Goal: Task Accomplishment & Management: Complete application form

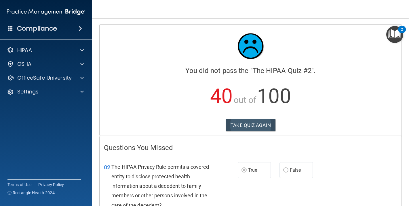
click at [242, 124] on button "TAKE QUIZ AGAIN" at bounding box center [251, 125] width 50 height 13
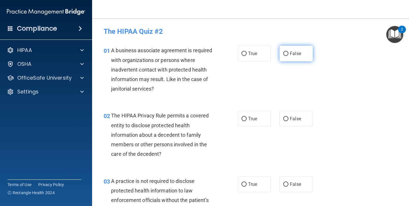
click at [283, 54] on label "False" at bounding box center [296, 54] width 33 height 16
click at [283, 54] on input "False" at bounding box center [285, 54] width 5 height 4
radio input "true"
click at [244, 118] on input "True" at bounding box center [244, 119] width 5 height 4
radio input "true"
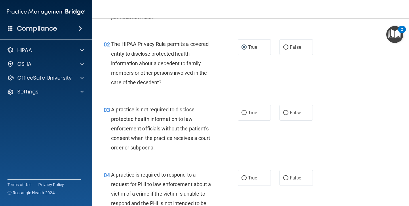
scroll to position [73, 0]
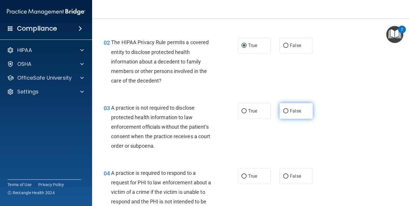
click at [287, 111] on input "False" at bounding box center [285, 111] width 5 height 4
radio input "true"
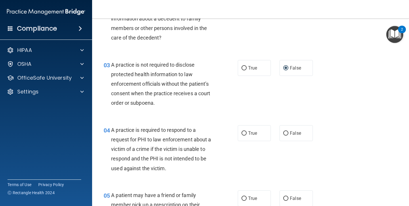
scroll to position [119, 0]
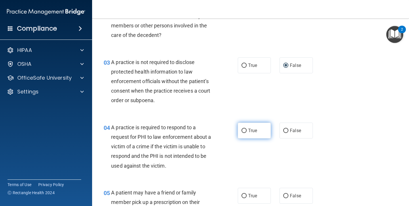
click at [242, 130] on input "True" at bounding box center [244, 130] width 5 height 4
radio input "true"
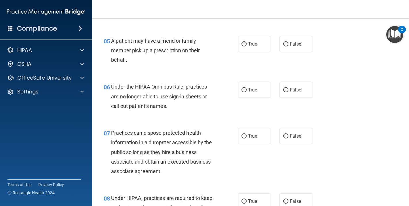
scroll to position [272, 0]
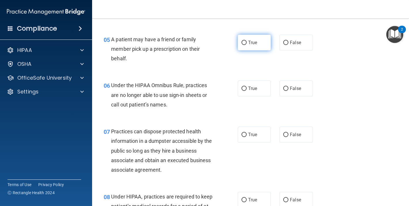
click at [243, 45] on label "True" at bounding box center [254, 43] width 33 height 16
click at [243, 45] on input "True" at bounding box center [244, 43] width 5 height 4
radio input "true"
click at [290, 88] on span "False" at bounding box center [295, 88] width 11 height 5
click at [289, 88] on input "False" at bounding box center [285, 88] width 5 height 4
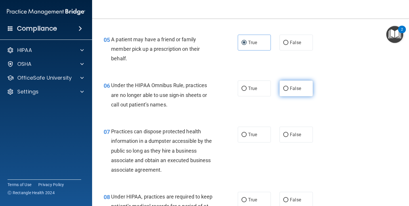
radio input "true"
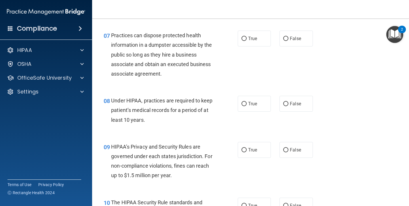
scroll to position [368, 0]
click at [297, 39] on span "False" at bounding box center [295, 37] width 11 height 5
click at [289, 39] on input "False" at bounding box center [285, 38] width 5 height 4
radio input "true"
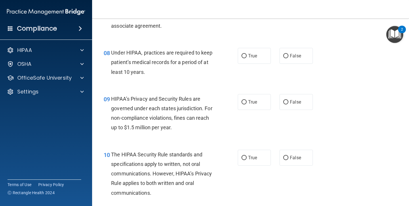
scroll to position [420, 0]
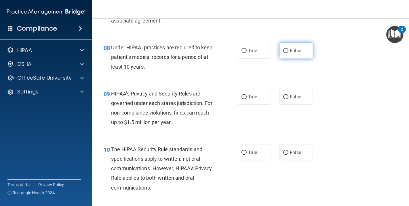
click at [294, 49] on span "False" at bounding box center [295, 50] width 11 height 5
click at [289, 49] on input "False" at bounding box center [285, 51] width 5 height 4
radio input "true"
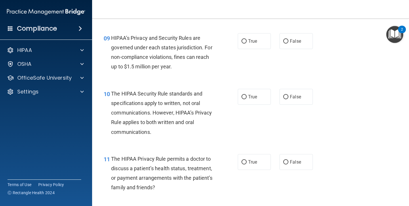
scroll to position [473, 0]
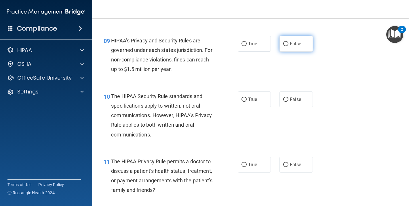
click at [289, 43] on label "False" at bounding box center [296, 44] width 33 height 16
click at [289, 43] on input "False" at bounding box center [285, 44] width 5 height 4
radio input "true"
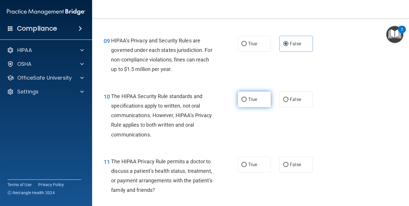
click at [245, 98] on input "True" at bounding box center [244, 99] width 5 height 4
radio input "true"
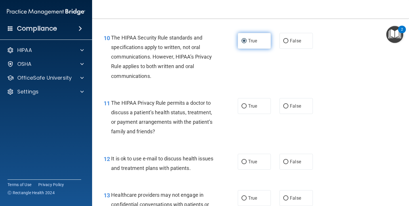
scroll to position [533, 0]
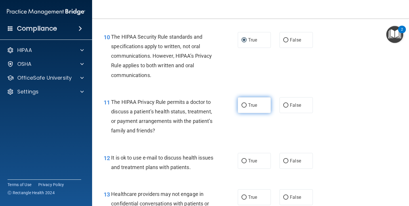
click at [244, 104] on input "True" at bounding box center [244, 105] width 5 height 4
radio input "true"
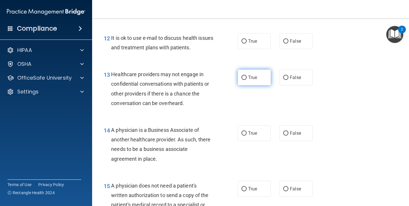
scroll to position [653, 0]
click at [245, 39] on input "True" at bounding box center [244, 41] width 5 height 4
radio input "true"
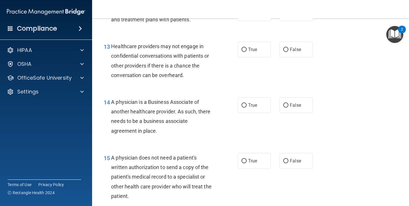
scroll to position [683, 0]
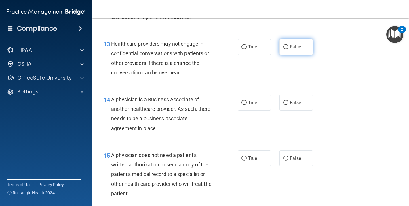
click at [286, 46] on label "False" at bounding box center [296, 47] width 33 height 16
click at [286, 46] on input "False" at bounding box center [285, 47] width 5 height 4
radio input "true"
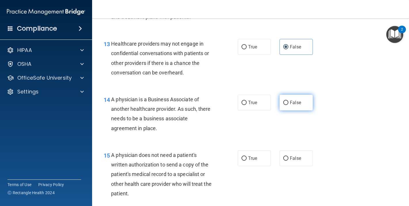
click at [286, 95] on label "False" at bounding box center [296, 102] width 33 height 16
click at [286, 101] on input "False" at bounding box center [285, 103] width 5 height 4
radio input "true"
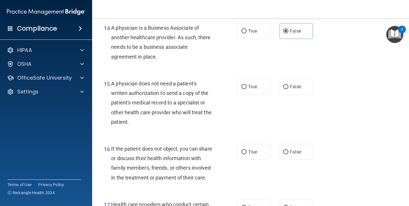
scroll to position [756, 0]
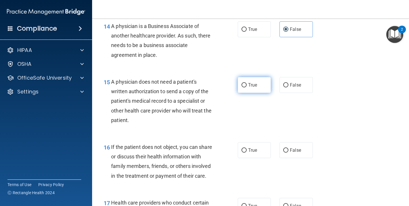
click at [246, 86] on label "True" at bounding box center [254, 85] width 33 height 16
click at [246, 86] on input "True" at bounding box center [244, 85] width 5 height 4
radio input "true"
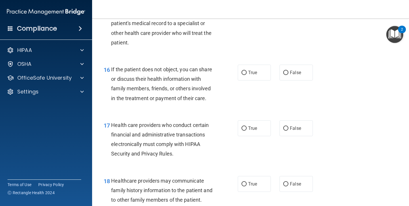
scroll to position [834, 0]
click at [304, 69] on label "False" at bounding box center [296, 72] width 33 height 16
click at [289, 70] on input "False" at bounding box center [285, 72] width 5 height 4
radio input "true"
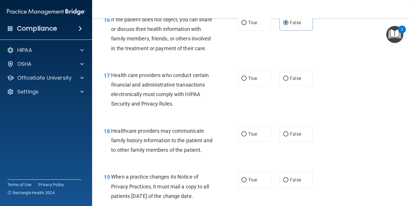
scroll to position [886, 0]
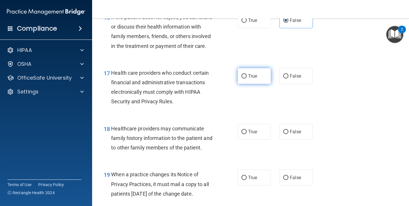
click at [251, 77] on label "True" at bounding box center [254, 76] width 33 height 16
click at [247, 77] on input "True" at bounding box center [244, 76] width 5 height 4
radio input "true"
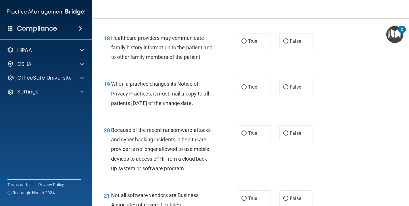
scroll to position [977, 0]
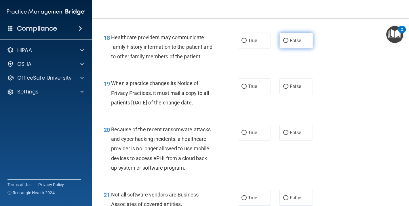
click at [304, 40] on label "False" at bounding box center [296, 41] width 33 height 16
click at [289, 40] on input "False" at bounding box center [285, 41] width 5 height 4
radio input "true"
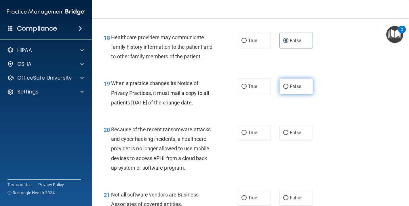
click at [293, 84] on span "False" at bounding box center [295, 86] width 11 height 5
click at [289, 84] on input "False" at bounding box center [285, 86] width 5 height 4
radio input "true"
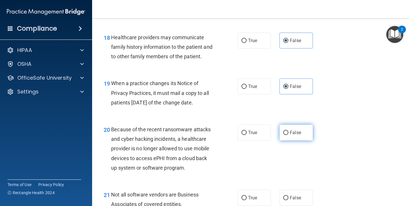
click at [297, 131] on label "False" at bounding box center [296, 132] width 33 height 16
click at [289, 131] on input "False" at bounding box center [285, 132] width 5 height 4
radio input "true"
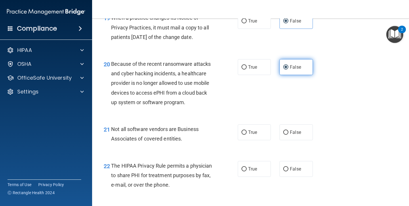
scroll to position [1042, 0]
click at [261, 131] on label "True" at bounding box center [254, 132] width 33 height 16
click at [247, 131] on input "True" at bounding box center [244, 132] width 5 height 4
radio input "true"
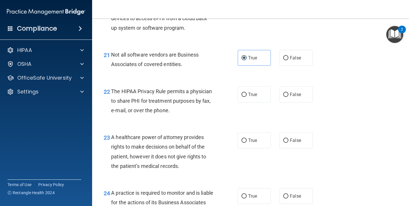
scroll to position [1117, 0]
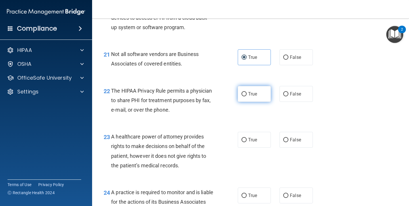
click at [251, 93] on label "True" at bounding box center [254, 94] width 33 height 16
click at [247, 93] on input "True" at bounding box center [244, 94] width 5 height 4
radio input "true"
click at [301, 137] on span "False" at bounding box center [295, 139] width 11 height 5
click at [289, 138] on input "False" at bounding box center [285, 140] width 5 height 4
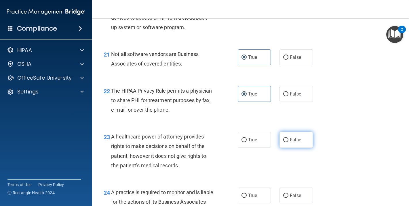
radio input "true"
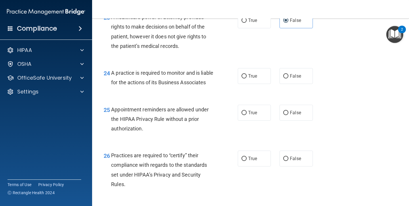
scroll to position [1237, 0]
click at [293, 74] on label "False" at bounding box center [296, 75] width 33 height 16
click at [289, 74] on input "False" at bounding box center [285, 75] width 5 height 4
radio input "true"
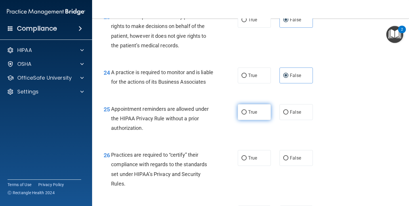
click at [249, 120] on label "True" at bounding box center [254, 112] width 33 height 16
click at [247, 114] on input "True" at bounding box center [244, 112] width 5 height 4
radio input "true"
click at [287, 160] on input "False" at bounding box center [285, 158] width 5 height 4
radio input "true"
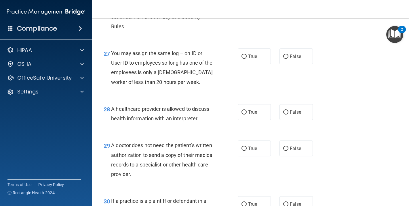
scroll to position [1395, 0]
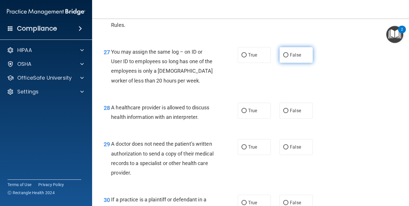
click at [286, 56] on input "False" at bounding box center [285, 55] width 5 height 4
radio input "true"
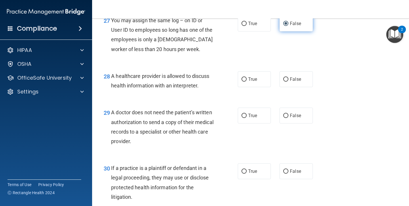
scroll to position [1430, 0]
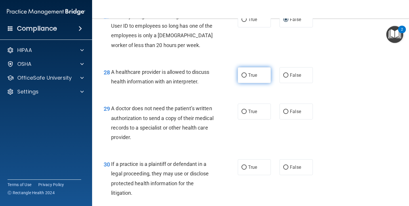
click at [260, 76] on label "True" at bounding box center [254, 75] width 33 height 16
click at [247, 76] on input "True" at bounding box center [244, 75] width 5 height 4
radio input "true"
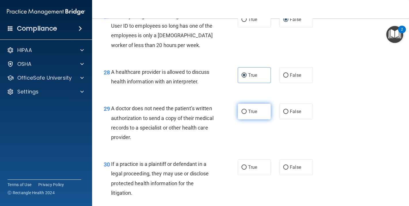
click at [247, 114] on input "True" at bounding box center [244, 111] width 5 height 4
radio input "true"
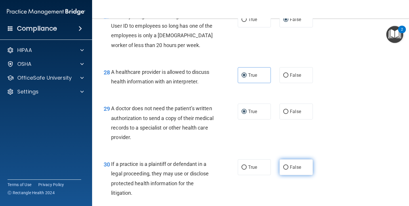
click at [295, 173] on label "False" at bounding box center [296, 167] width 33 height 16
click at [289, 169] on input "False" at bounding box center [285, 167] width 5 height 4
radio input "true"
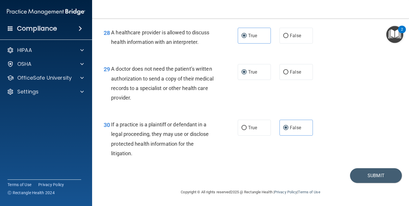
scroll to position [1472, 0]
click at [371, 173] on button "Submit" at bounding box center [376, 175] width 52 height 15
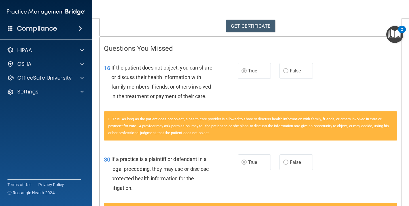
scroll to position [96, 0]
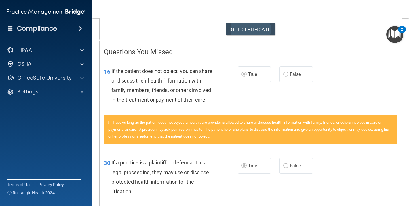
click at [249, 27] on link "GET CERTIFICATE" at bounding box center [250, 29] width 49 height 13
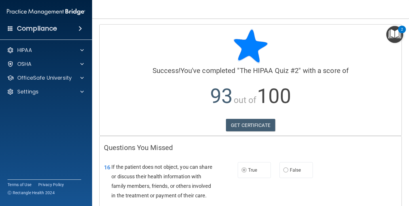
scroll to position [0, 0]
click at [82, 82] on div "OfficeSafe University" at bounding box center [46, 78] width 92 height 12
click at [83, 79] on span at bounding box center [81, 77] width 3 height 7
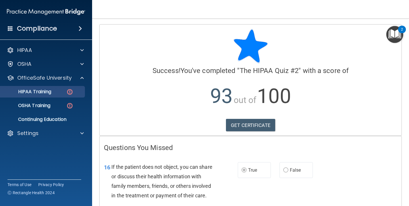
click at [58, 93] on div "HIPAA Training" at bounding box center [43, 92] width 79 height 6
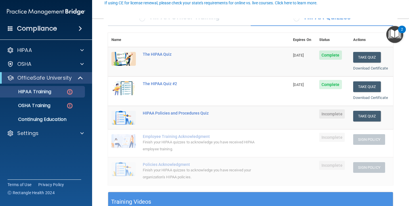
scroll to position [55, 0]
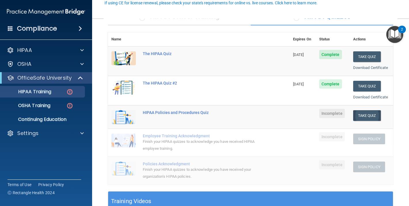
click at [370, 111] on button "Take Quiz" at bounding box center [367, 115] width 28 height 11
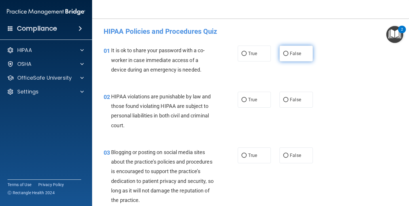
click at [301, 52] on label "False" at bounding box center [296, 54] width 33 height 16
click at [289, 52] on input "False" at bounding box center [285, 54] width 5 height 4
radio input "true"
click at [260, 101] on label "True" at bounding box center [254, 100] width 33 height 16
click at [247, 101] on input "True" at bounding box center [244, 100] width 5 height 4
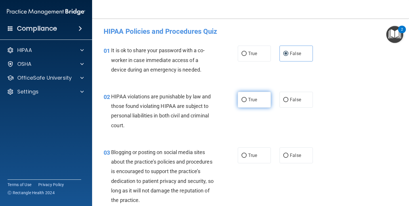
radio input "true"
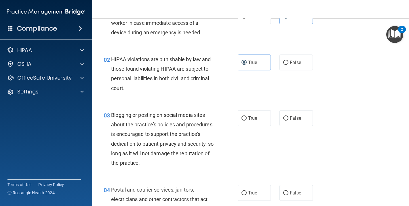
scroll to position [38, 0]
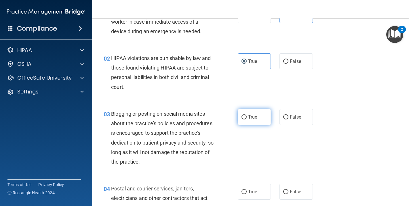
click at [266, 120] on label "True" at bounding box center [254, 117] width 33 height 16
click at [247, 119] on input "True" at bounding box center [244, 117] width 5 height 4
radio input "true"
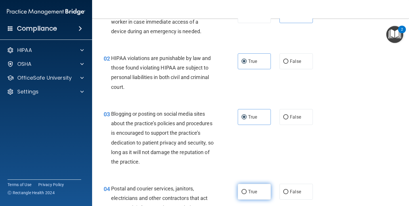
click at [248, 189] on span "True" at bounding box center [252, 191] width 9 height 5
click at [247, 189] on input "True" at bounding box center [244, 191] width 5 height 4
radio input "true"
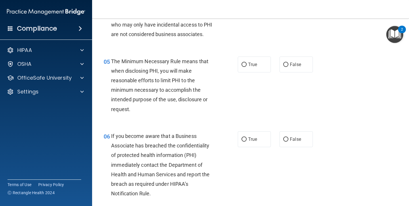
scroll to position [245, 0]
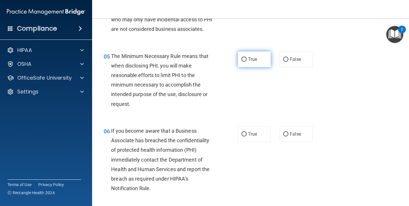
click at [256, 63] on label "True" at bounding box center [254, 59] width 33 height 16
click at [247, 62] on input "True" at bounding box center [244, 59] width 5 height 4
radio input "true"
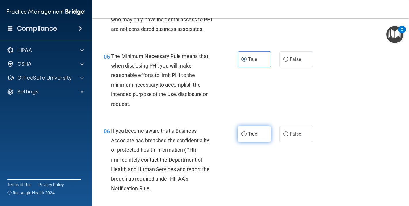
click at [257, 135] on label "True" at bounding box center [254, 134] width 33 height 16
click at [247, 135] on input "True" at bounding box center [244, 134] width 5 height 4
radio input "true"
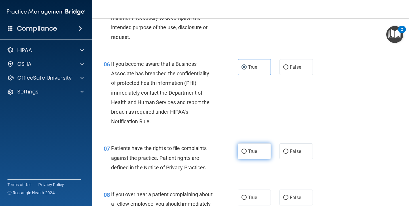
click at [254, 153] on label "True" at bounding box center [254, 151] width 33 height 16
click at [247, 153] on input "True" at bounding box center [244, 151] width 5 height 4
radio input "true"
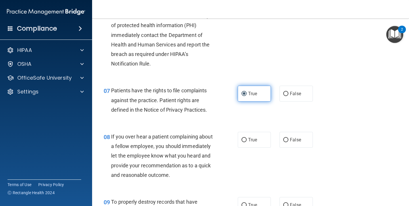
scroll to position [382, 0]
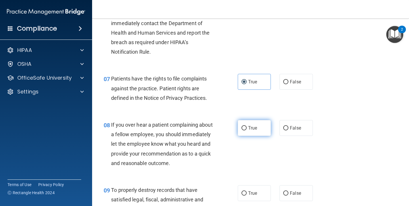
click at [253, 126] on span "True" at bounding box center [252, 127] width 9 height 5
click at [247, 126] on input "True" at bounding box center [244, 128] width 5 height 4
radio input "true"
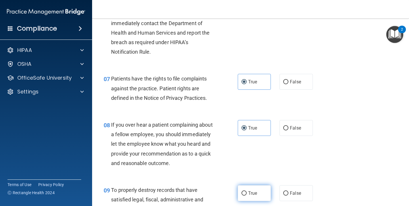
click at [249, 191] on span "True" at bounding box center [252, 192] width 9 height 5
click at [247, 191] on input "True" at bounding box center [244, 193] width 5 height 4
radio input "true"
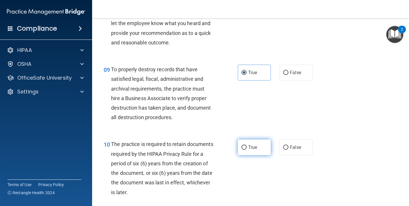
click at [252, 144] on span "True" at bounding box center [252, 146] width 9 height 5
click at [247, 145] on input "True" at bounding box center [244, 147] width 5 height 4
radio input "true"
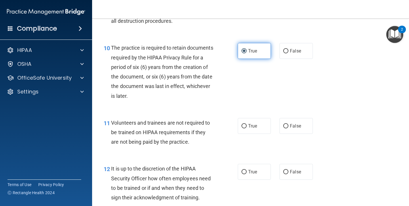
scroll to position [608, 0]
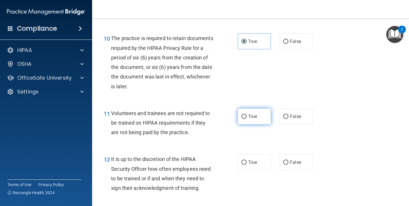
click at [251, 113] on span "True" at bounding box center [252, 115] width 9 height 5
click at [247, 114] on input "True" at bounding box center [244, 116] width 5 height 4
radio input "true"
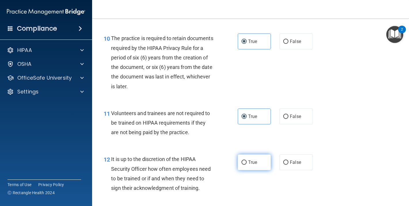
click at [252, 161] on span "True" at bounding box center [252, 161] width 9 height 5
click at [247, 161] on input "True" at bounding box center [244, 162] width 5 height 4
radio input "true"
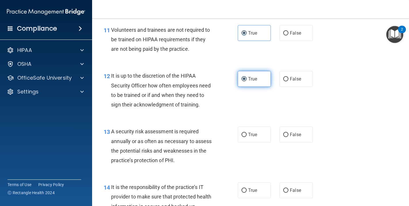
scroll to position [703, 0]
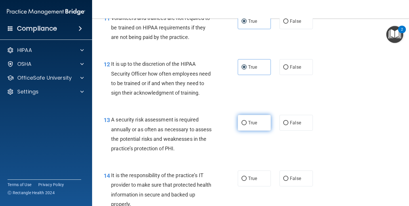
click at [249, 120] on span "True" at bounding box center [252, 122] width 9 height 5
click at [247, 121] on input "True" at bounding box center [244, 123] width 5 height 4
radio input "true"
click at [250, 175] on span "True" at bounding box center [252, 177] width 9 height 5
click at [247, 176] on input "True" at bounding box center [244, 178] width 5 height 4
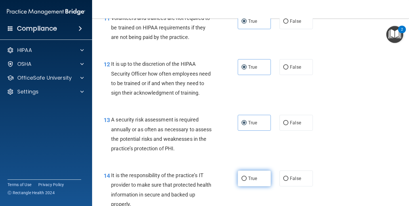
radio input "true"
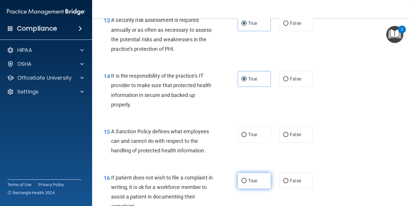
scroll to position [811, 0]
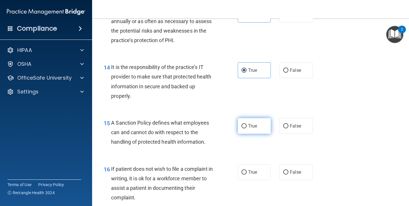
click at [250, 126] on label "True" at bounding box center [254, 126] width 33 height 16
click at [247, 126] on input "True" at bounding box center [244, 126] width 5 height 4
radio input "true"
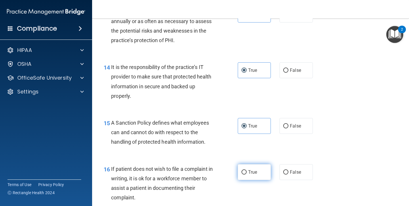
click at [251, 164] on label "True" at bounding box center [254, 172] width 33 height 16
click at [247, 170] on input "True" at bounding box center [244, 172] width 5 height 4
radio input "true"
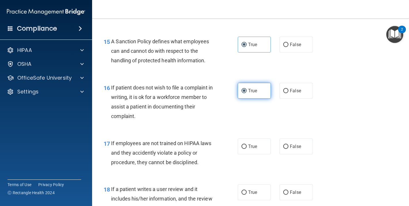
scroll to position [901, 0]
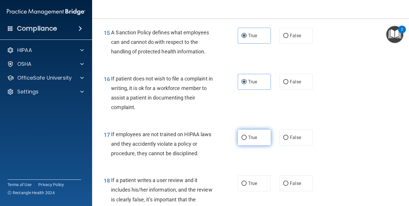
click at [253, 134] on span "True" at bounding box center [252, 136] width 9 height 5
click at [247, 135] on input "True" at bounding box center [244, 137] width 5 height 4
radio input "true"
click at [253, 180] on span "True" at bounding box center [252, 182] width 9 height 5
click at [247, 181] on input "True" at bounding box center [244, 183] width 5 height 4
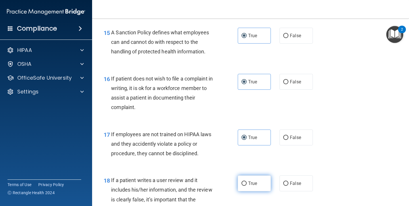
radio input "true"
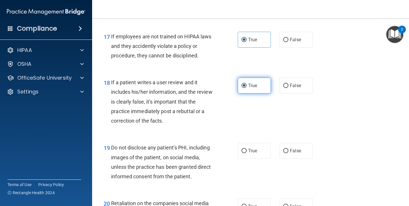
scroll to position [1006, 0]
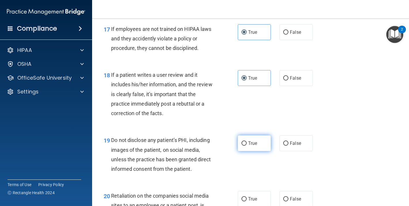
click at [253, 140] on span "True" at bounding box center [252, 142] width 9 height 5
click at [247, 141] on input "True" at bounding box center [244, 143] width 5 height 4
radio input "true"
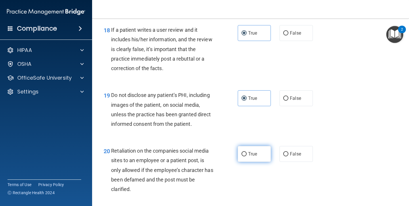
click at [253, 151] on span "True" at bounding box center [252, 153] width 9 height 5
click at [247, 152] on input "True" at bounding box center [244, 154] width 5 height 4
radio input "true"
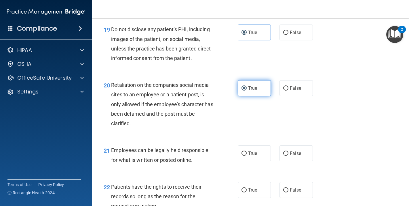
scroll to position [1126, 0]
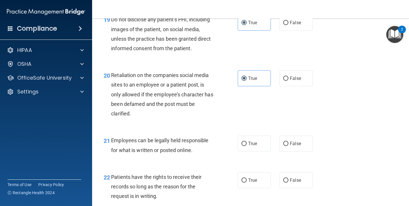
click at [253, 129] on div "21 Employees can be legally held responsible for what is written or posted onli…" at bounding box center [250, 146] width 303 height 36
click at [253, 135] on label "True" at bounding box center [254, 143] width 33 height 16
click at [247, 141] on input "True" at bounding box center [244, 143] width 5 height 4
radio input "true"
click at [251, 177] on span "True" at bounding box center [252, 179] width 9 height 5
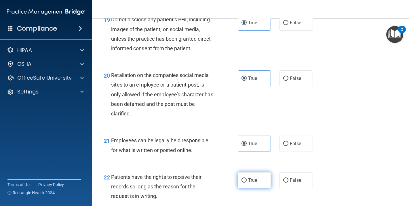
click at [247, 178] on input "True" at bounding box center [244, 180] width 5 height 4
radio input "true"
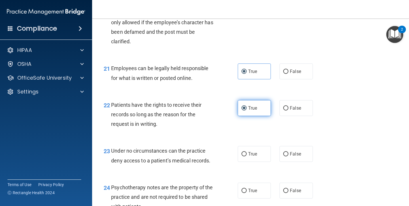
scroll to position [1203, 0]
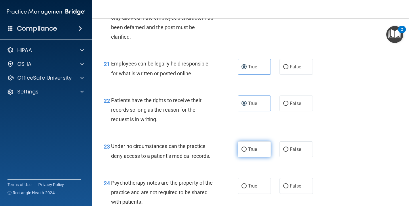
click at [253, 150] on label "True" at bounding box center [254, 149] width 33 height 16
click at [247, 150] on input "True" at bounding box center [244, 149] width 5 height 4
radio input "true"
click at [254, 185] on label "True" at bounding box center [254, 186] width 33 height 16
click at [247, 185] on input "True" at bounding box center [244, 186] width 5 height 4
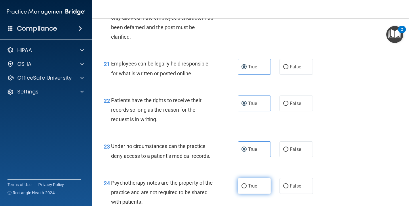
radio input "true"
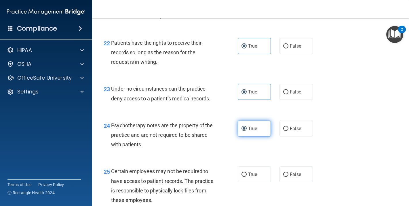
scroll to position [1302, 0]
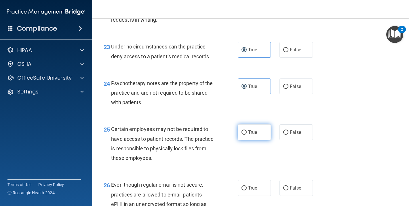
click at [253, 129] on span "True" at bounding box center [252, 131] width 9 height 5
click at [247, 130] on input "True" at bounding box center [244, 132] width 5 height 4
radio input "true"
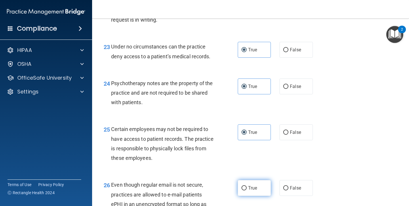
click at [251, 180] on label "True" at bounding box center [254, 188] width 33 height 16
click at [247, 186] on input "True" at bounding box center [244, 188] width 5 height 4
radio input "true"
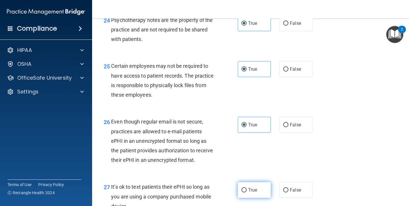
click at [252, 187] on span "True" at bounding box center [252, 189] width 9 height 5
click at [247, 188] on input "True" at bounding box center [244, 190] width 5 height 4
radio input "true"
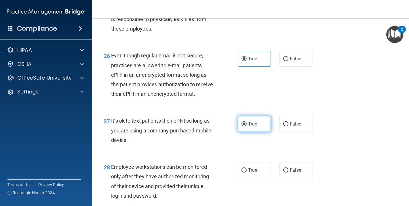
scroll to position [1475, 0]
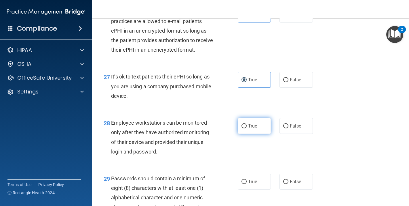
click at [252, 124] on label "True" at bounding box center [254, 126] width 33 height 16
click at [247, 124] on input "True" at bounding box center [244, 126] width 5 height 4
radio input "true"
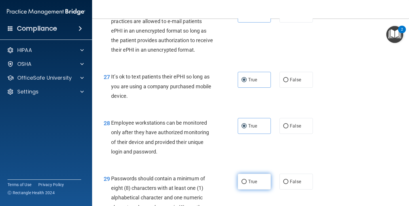
click at [253, 179] on span "True" at bounding box center [252, 181] width 9 height 5
click at [247, 179] on input "True" at bounding box center [244, 181] width 5 height 4
radio input "true"
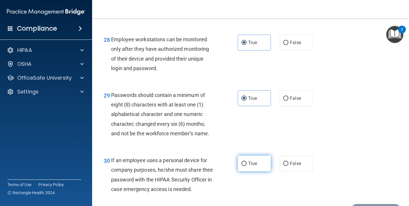
click at [250, 155] on label "True" at bounding box center [254, 163] width 33 height 16
click at [247, 161] on input "True" at bounding box center [244, 163] width 5 height 4
radio input "true"
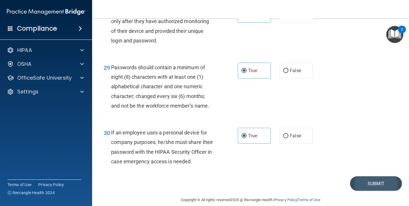
scroll to position [1586, 0]
click at [372, 176] on button "Submit" at bounding box center [376, 183] width 52 height 15
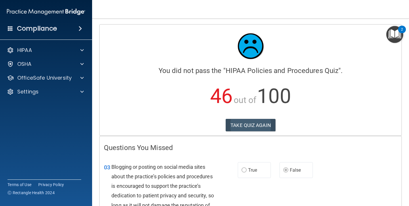
click at [240, 123] on button "TAKE QUIZ AGAIN" at bounding box center [251, 125] width 50 height 13
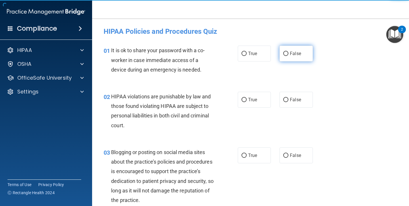
click at [291, 52] on span "False" at bounding box center [295, 53] width 11 height 5
click at [289, 52] on input "False" at bounding box center [285, 54] width 5 height 4
radio input "true"
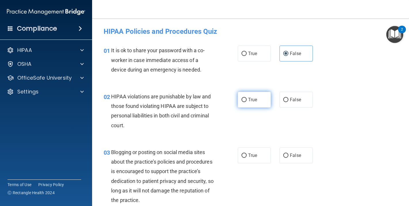
click at [254, 102] on label "True" at bounding box center [254, 100] width 33 height 16
click at [247, 102] on input "True" at bounding box center [244, 100] width 5 height 4
radio input "true"
click at [295, 154] on span "False" at bounding box center [295, 154] width 11 height 5
click at [289, 154] on input "False" at bounding box center [285, 155] width 5 height 4
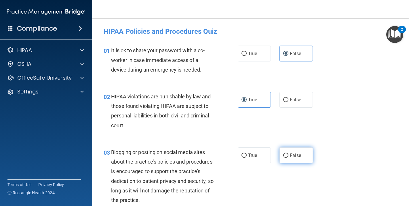
radio input "true"
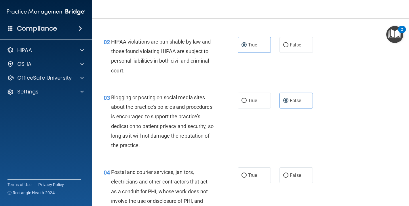
scroll to position [55, 0]
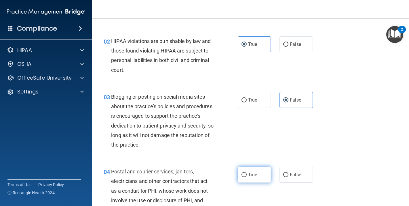
click at [257, 177] on label "True" at bounding box center [254, 174] width 33 height 16
click at [247, 177] on input "True" at bounding box center [244, 174] width 5 height 4
radio input "true"
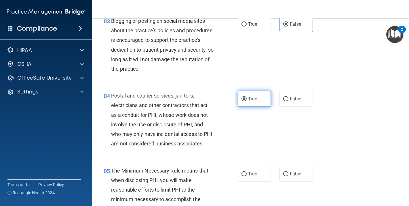
click at [257, 177] on label "True" at bounding box center [254, 174] width 33 height 16
click at [247, 176] on input "True" at bounding box center [244, 174] width 5 height 4
radio input "true"
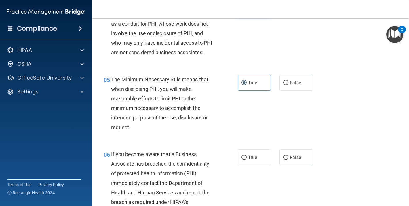
scroll to position [224, 0]
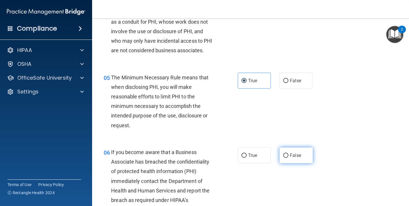
click at [302, 153] on label "False" at bounding box center [296, 155] width 33 height 16
click at [289, 153] on input "False" at bounding box center [285, 155] width 5 height 4
radio input "true"
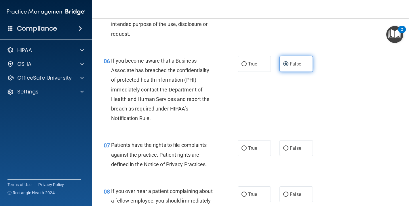
scroll to position [330, 0]
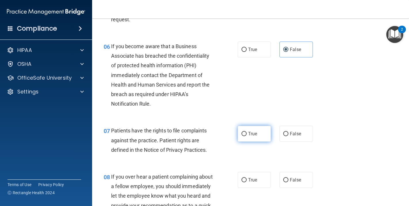
click at [254, 135] on label "True" at bounding box center [254, 134] width 33 height 16
click at [247, 135] on input "True" at bounding box center [244, 134] width 5 height 4
radio input "true"
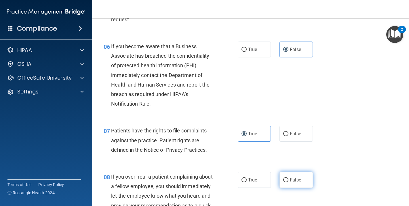
click at [300, 178] on span "False" at bounding box center [295, 179] width 11 height 5
click at [289, 178] on input "False" at bounding box center [285, 180] width 5 height 4
radio input "true"
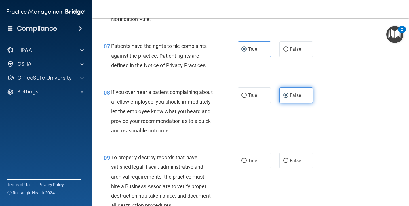
scroll to position [420, 0]
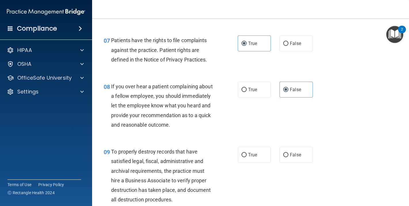
click at [297, 161] on div "09 To properly destroy records that have satisfied legal, fiscal, administrativ…" at bounding box center [250, 176] width 303 height 75
click at [297, 157] on label "False" at bounding box center [296, 155] width 33 height 16
click at [289, 157] on input "False" at bounding box center [285, 155] width 5 height 4
radio input "true"
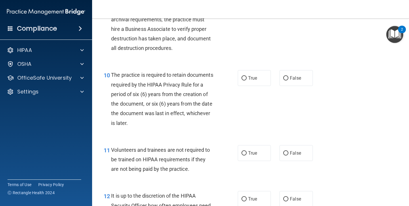
scroll to position [572, 0]
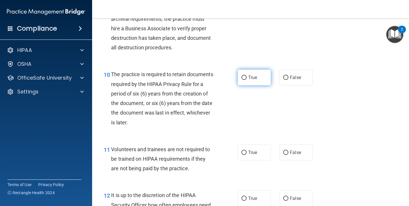
click at [257, 82] on label "True" at bounding box center [254, 77] width 33 height 16
click at [247, 80] on input "True" at bounding box center [244, 77] width 5 height 4
radio input "true"
click at [297, 149] on span "False" at bounding box center [295, 151] width 11 height 5
click at [289, 150] on input "False" at bounding box center [285, 152] width 5 height 4
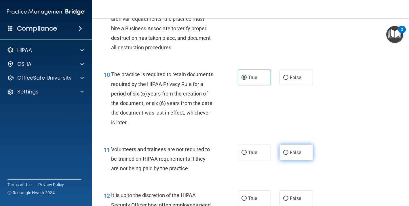
radio input "true"
click at [302, 193] on label "False" at bounding box center [296, 198] width 33 height 16
click at [289, 196] on input "False" at bounding box center [285, 198] width 5 height 4
radio input "true"
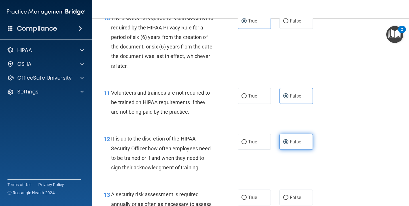
scroll to position [628, 0]
click at [302, 193] on label "False" at bounding box center [296, 197] width 33 height 16
click at [289, 195] on input "False" at bounding box center [285, 197] width 5 height 4
radio input "true"
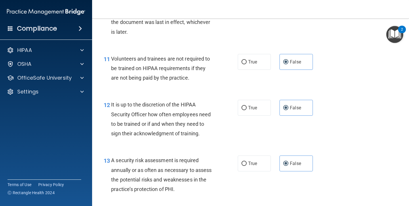
scroll to position [664, 0]
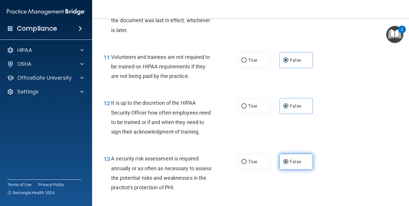
click at [297, 159] on span "False" at bounding box center [295, 161] width 11 height 5
click at [289, 160] on input "False" at bounding box center [285, 162] width 5 height 4
click at [251, 159] on span "True" at bounding box center [252, 161] width 9 height 5
click at [247, 160] on input "True" at bounding box center [244, 162] width 5 height 4
radio input "true"
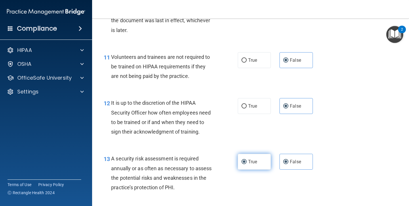
radio input "false"
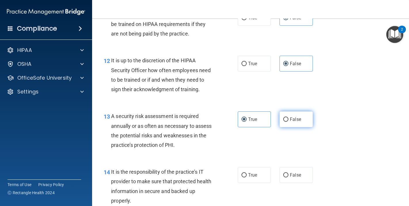
scroll to position [707, 0]
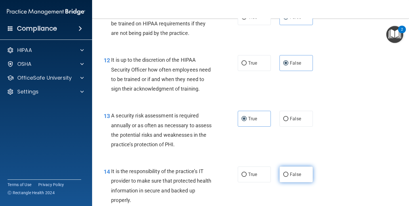
click at [297, 173] on label "False" at bounding box center [296, 174] width 33 height 16
click at [289, 173] on input "False" at bounding box center [285, 174] width 5 height 4
radio input "true"
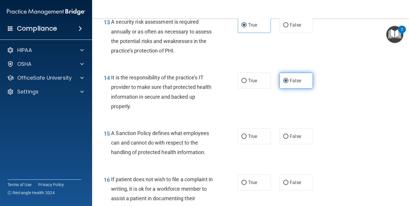
scroll to position [805, 0]
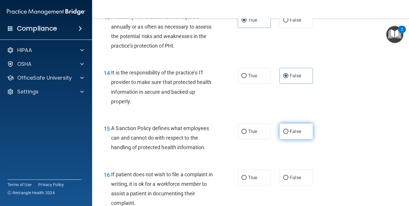
click at [292, 128] on span "False" at bounding box center [295, 130] width 11 height 5
click at [289, 129] on input "False" at bounding box center [285, 131] width 5 height 4
radio input "true"
click at [294, 175] on span "False" at bounding box center [295, 177] width 11 height 5
click at [289, 175] on input "False" at bounding box center [285, 177] width 5 height 4
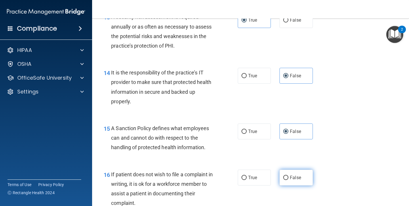
radio input "true"
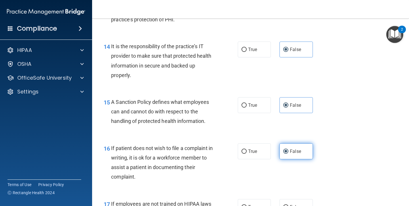
scroll to position [833, 0]
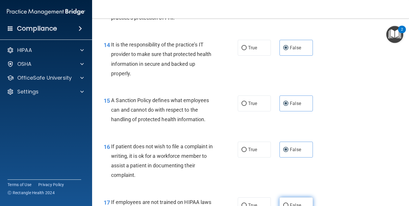
click at [296, 202] on span "False" at bounding box center [295, 204] width 11 height 5
click at [289, 203] on input "False" at bounding box center [285, 205] width 5 height 4
radio input "true"
click at [248, 147] on span "True" at bounding box center [252, 149] width 9 height 5
click at [247, 147] on input "True" at bounding box center [244, 149] width 5 height 4
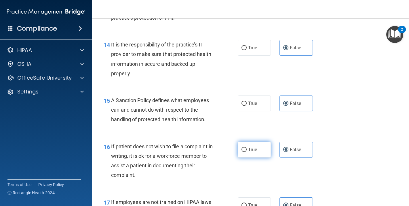
radio input "true"
radio input "false"
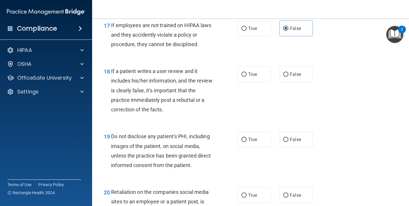
scroll to position [1016, 0]
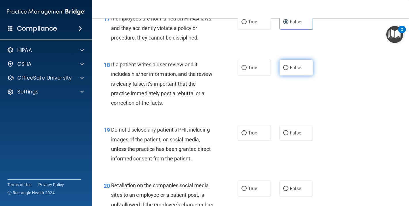
click at [285, 66] on input "False" at bounding box center [285, 68] width 5 height 4
radio input "true"
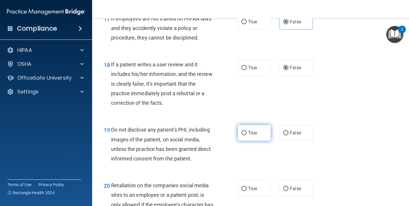
click at [248, 130] on span "True" at bounding box center [252, 132] width 9 height 5
click at [247, 131] on input "True" at bounding box center [244, 133] width 5 height 4
radio input "true"
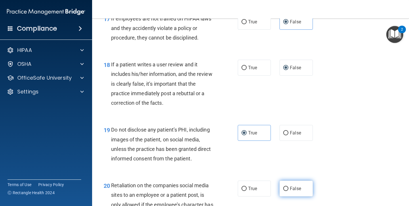
click at [291, 185] on span "False" at bounding box center [295, 187] width 11 height 5
click at [289, 186] on input "False" at bounding box center [285, 188] width 5 height 4
radio input "true"
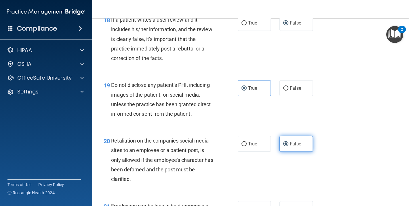
scroll to position [1064, 0]
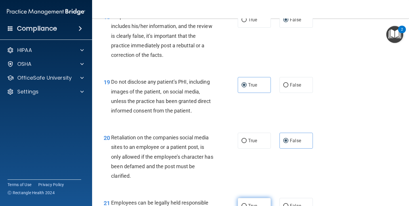
click at [258, 198] on label "True" at bounding box center [254, 206] width 33 height 16
click at [247, 204] on input "True" at bounding box center [244, 206] width 5 height 4
radio input "true"
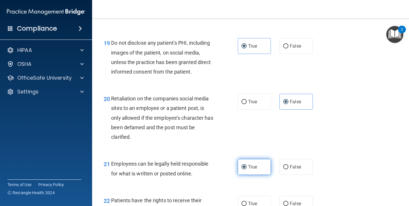
scroll to position [1112, 0]
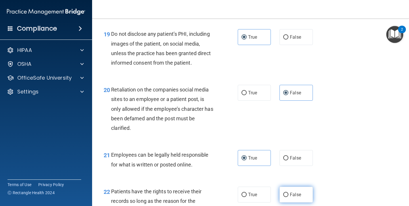
click at [293, 191] on label "False" at bounding box center [296, 194] width 33 height 16
click at [289, 192] on input "False" at bounding box center [285, 194] width 5 height 4
radio input "true"
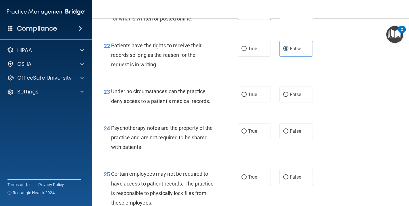
scroll to position [1256, 0]
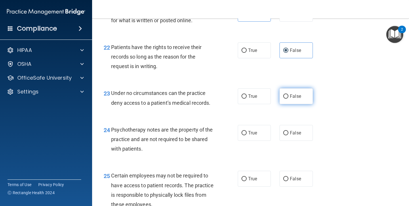
click at [291, 93] on span "False" at bounding box center [295, 95] width 11 height 5
click at [289, 94] on input "False" at bounding box center [285, 96] width 5 height 4
radio input "true"
click at [262, 125] on label "True" at bounding box center [254, 133] width 33 height 16
click at [247, 131] on input "True" at bounding box center [244, 133] width 5 height 4
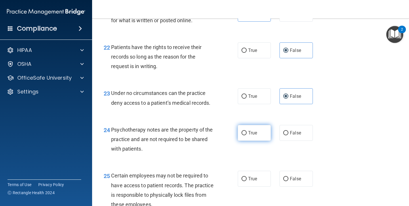
radio input "true"
click at [258, 170] on label "True" at bounding box center [254, 178] width 33 height 16
click at [247, 177] on input "True" at bounding box center [244, 179] width 5 height 4
radio input "true"
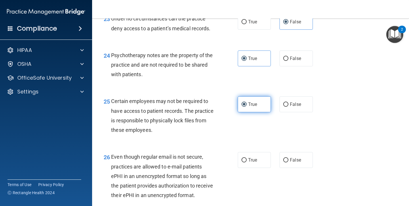
scroll to position [1333, 0]
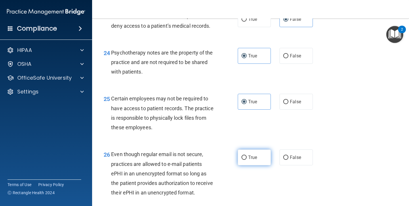
click at [255, 154] on span "True" at bounding box center [252, 156] width 9 height 5
click at [247, 155] on input "True" at bounding box center [244, 157] width 5 height 4
radio input "true"
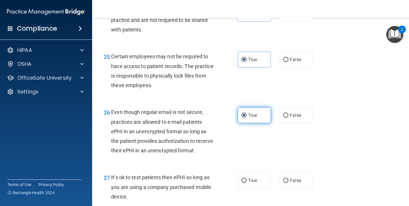
scroll to position [1375, 0]
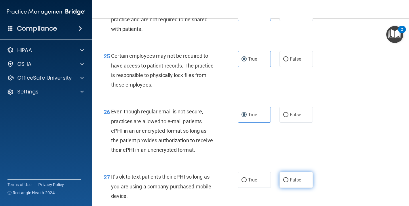
click at [290, 177] on span "False" at bounding box center [295, 179] width 11 height 5
click at [289, 178] on input "False" at bounding box center [285, 180] width 5 height 4
radio input "true"
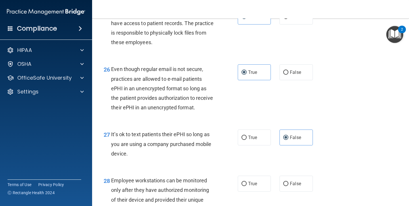
scroll to position [1419, 0]
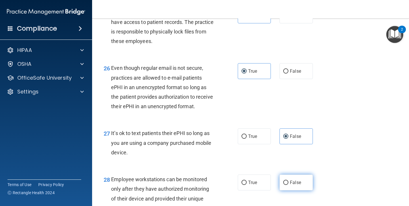
click at [290, 179] on span "False" at bounding box center [295, 181] width 11 height 5
click at [289, 180] on input "False" at bounding box center [285, 182] width 5 height 4
radio input "true"
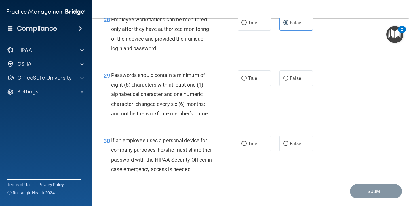
scroll to position [1580, 0]
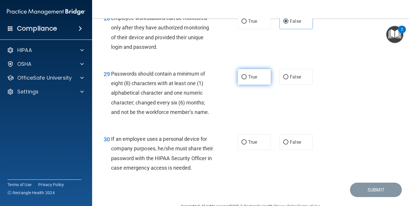
click at [246, 75] on input "True" at bounding box center [244, 77] width 5 height 4
radio input "true"
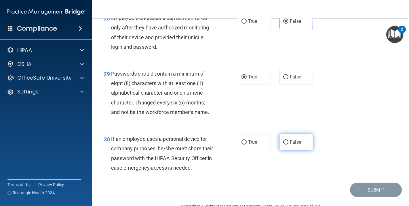
click at [299, 139] on span "False" at bounding box center [295, 141] width 11 height 5
click at [289, 140] on input "False" at bounding box center [285, 142] width 5 height 4
radio input "true"
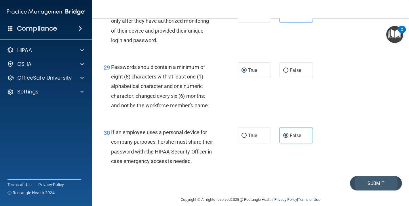
scroll to position [1586, 0]
click at [378, 181] on button "Submit" at bounding box center [376, 183] width 52 height 15
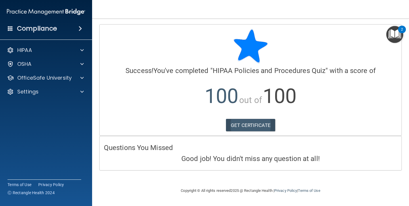
click at [261, 126] on link "GET CERTIFICATE" at bounding box center [250, 125] width 49 height 13
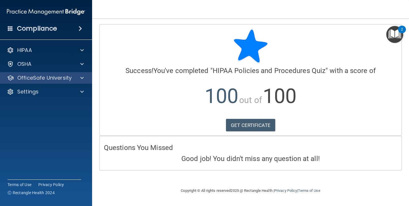
click at [75, 81] on div at bounding box center [81, 77] width 14 height 7
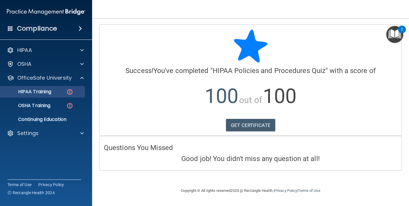
click at [69, 91] on img at bounding box center [69, 91] width 7 height 7
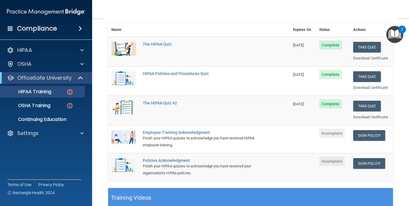
scroll to position [67, 0]
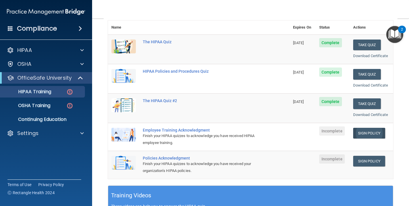
click at [368, 131] on link "Sign Policy" at bounding box center [369, 133] width 32 height 11
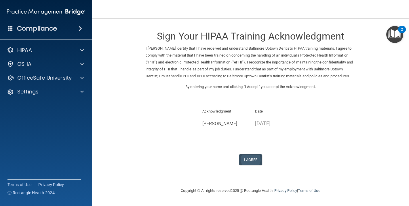
click at [254, 164] on button "I Agree" at bounding box center [250, 159] width 23 height 11
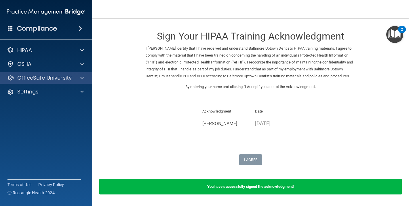
click at [81, 79] on span at bounding box center [81, 77] width 3 height 7
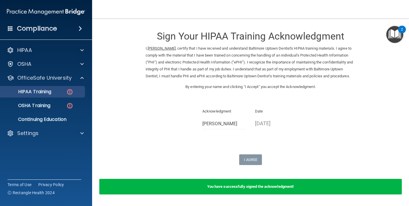
click at [77, 94] on div "HIPAA Training" at bounding box center [43, 92] width 79 height 6
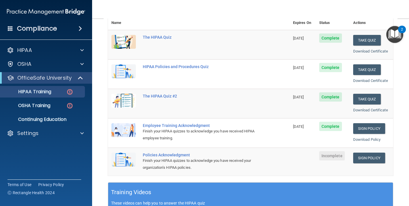
scroll to position [72, 0]
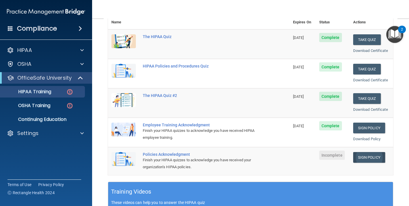
click at [363, 156] on link "Sign Policy" at bounding box center [369, 157] width 32 height 11
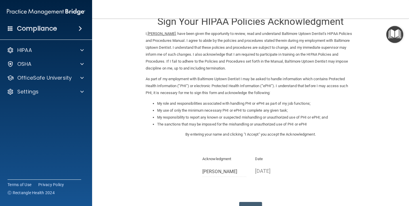
scroll to position [17, 0]
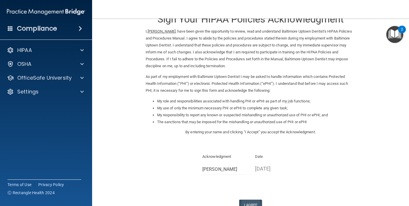
click at [255, 199] on button "I Agree" at bounding box center [250, 204] width 23 height 11
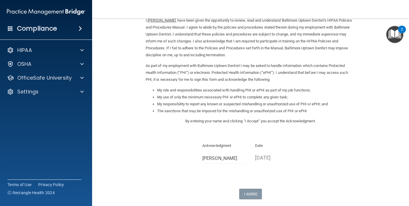
scroll to position [1, 0]
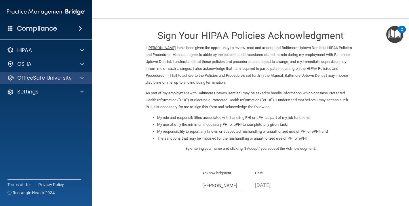
click at [77, 75] on div at bounding box center [81, 77] width 14 height 7
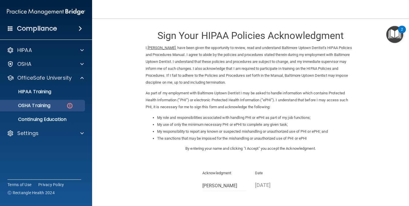
click at [68, 104] on img at bounding box center [69, 105] width 7 height 7
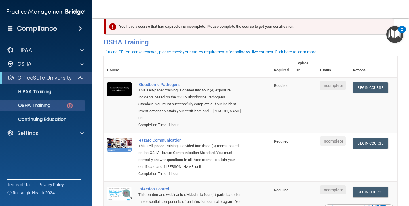
scroll to position [10, 0]
click at [369, 89] on link "Begin Course" at bounding box center [370, 87] width 35 height 11
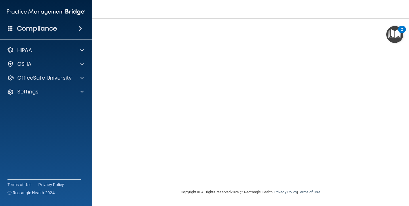
scroll to position [41, 0]
